Goal: Learn about a topic: Learn about a topic

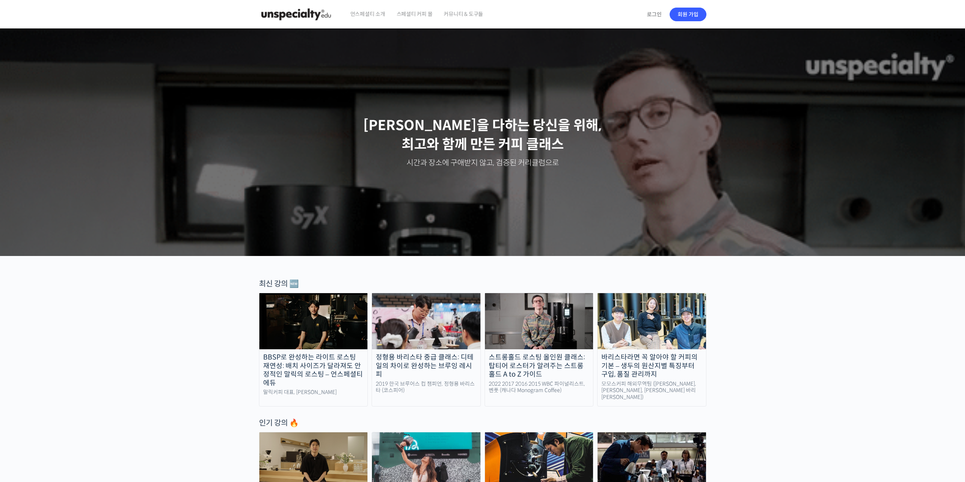
click at [681, 364] on div "바리스타라면 꼭 알아야 할 커피의 기본 – 생두의 원산지별 특징부터 구입, 품질 관리까지" at bounding box center [652, 366] width 108 height 26
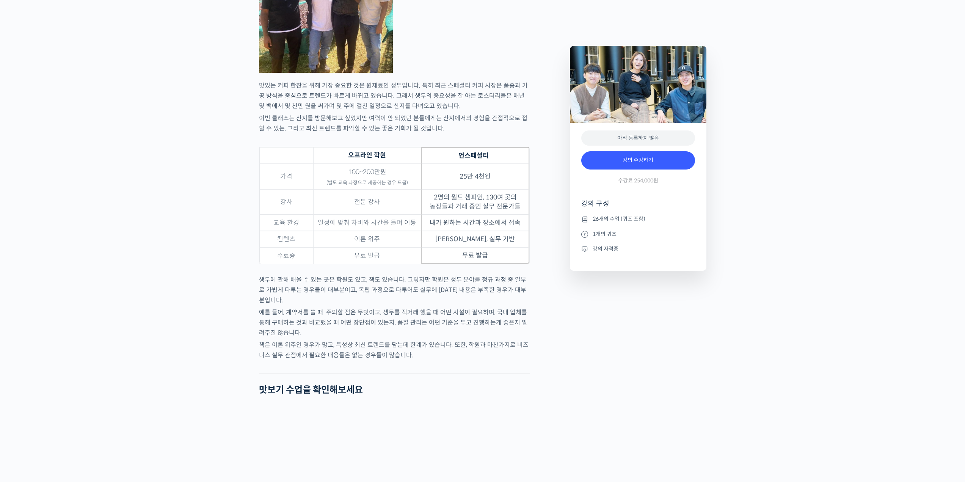
scroll to position [2352, 0]
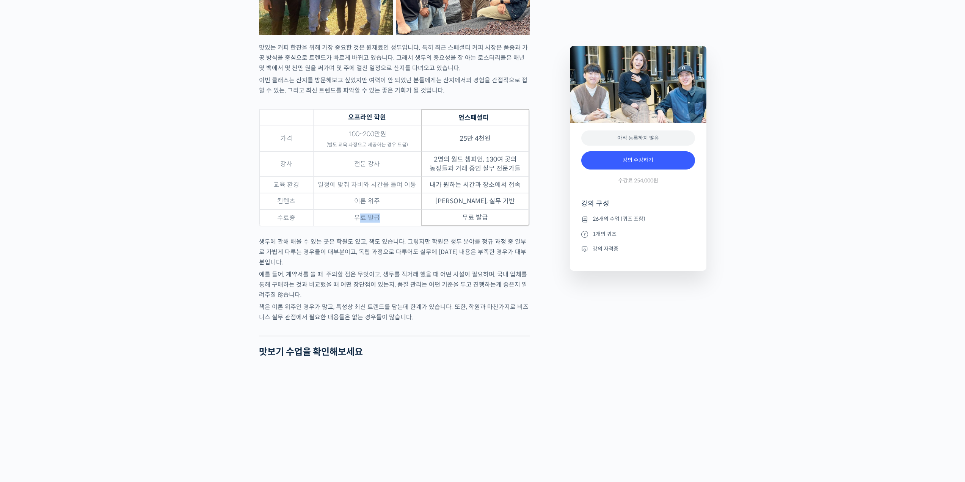
drag, startPoint x: 360, startPoint y: 238, endPoint x: 445, endPoint y: 252, distance: 85.6
click at [404, 226] on td "유료 발급" at bounding box center [367, 217] width 108 height 17
click at [545, 288] on div "모모스커피 해외무역팀을 소개합니다! 전주연 바리스타 는 2019년 미국 보스턴에서 열린 World Barista Championship에 한국…" at bounding box center [410, 127] width 311 height 4333
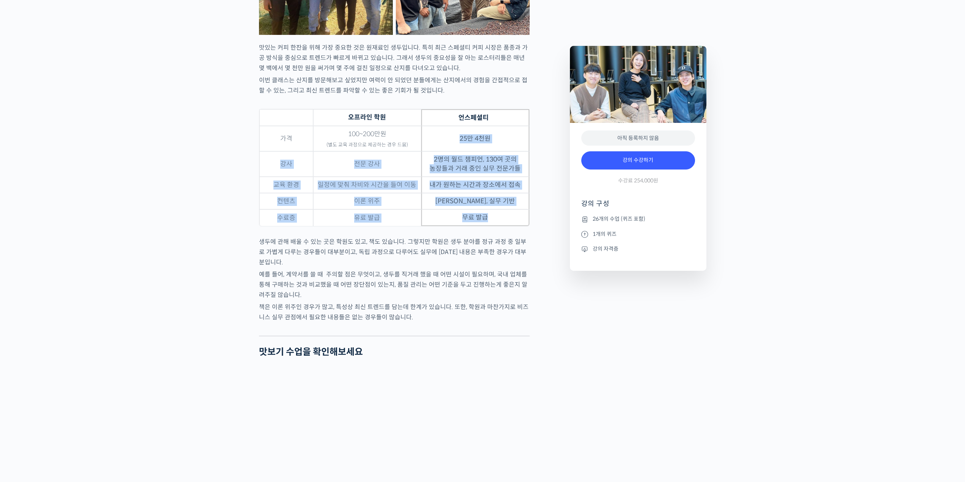
drag, startPoint x: 429, startPoint y: 165, endPoint x: 508, endPoint y: 239, distance: 107.9
click at [508, 226] on tbody "가격 100~200만원 (별도 교육 과정으로 제공하는 경우 드뭄) 25만 4천원 강사 전문 강사 2명의 월드 챔피언, 130여 곳의 농장들과 …" at bounding box center [394, 176] width 270 height 100
click at [509, 226] on td "무료 발급" at bounding box center [475, 217] width 108 height 17
drag, startPoint x: 509, startPoint y: 237, endPoint x: 446, endPoint y: 148, distance: 108.8
click at [446, 148] on tbody "가격 100~200만원 (별도 교육 과정으로 제공하는 경우 드뭄) 25만 4천원 강사 전문 강사 2명의 월드 챔피언, 130여 곳의 농장들과 …" at bounding box center [394, 176] width 270 height 100
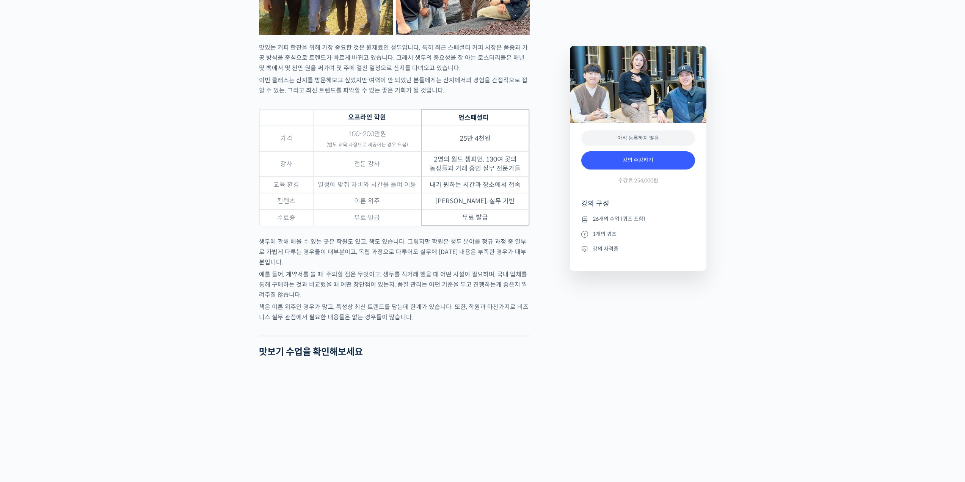
click at [551, 246] on div "모모스커피 해외무역팀을 소개합니다! 전주연 바리스타 는 2019년 미국 보스턴에서 열린 World Barista Championship에 한국…" at bounding box center [410, 127] width 311 height 4333
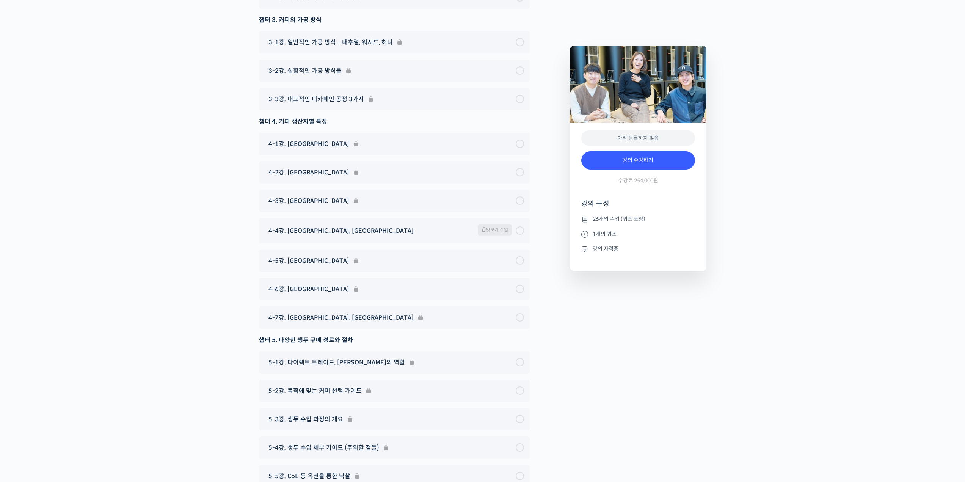
scroll to position [4235, 0]
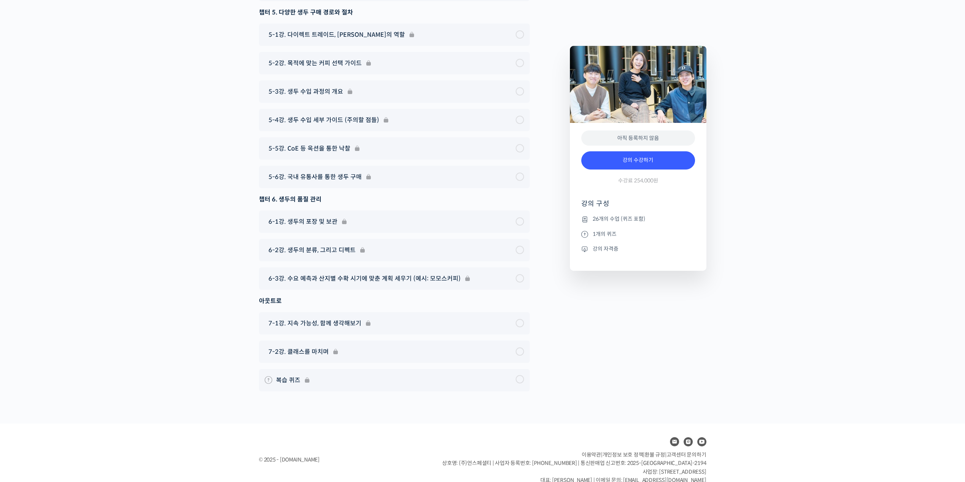
click at [606, 236] on li "1개의 퀴즈" at bounding box center [639, 234] width 114 height 9
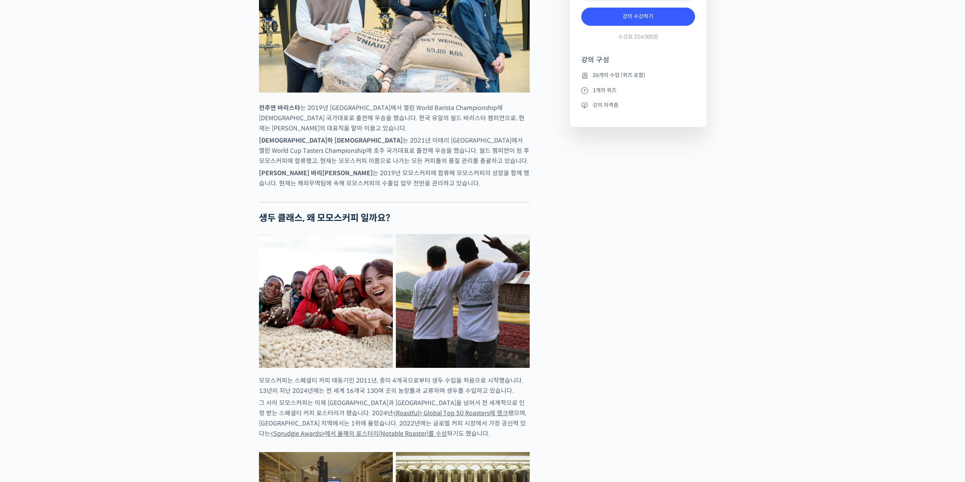
scroll to position [0, 0]
